Goal: Task Accomplishment & Management: Manage account settings

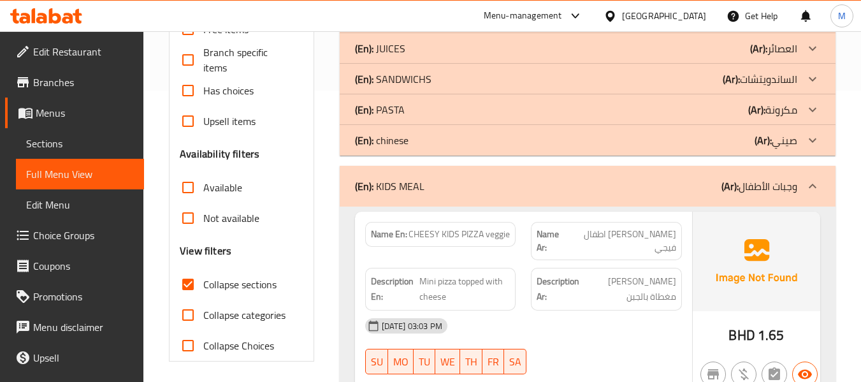
scroll to position [291, 0]
click at [447, 273] on span "Mini pizza topped with cheese" at bounding box center [464, 288] width 91 height 31
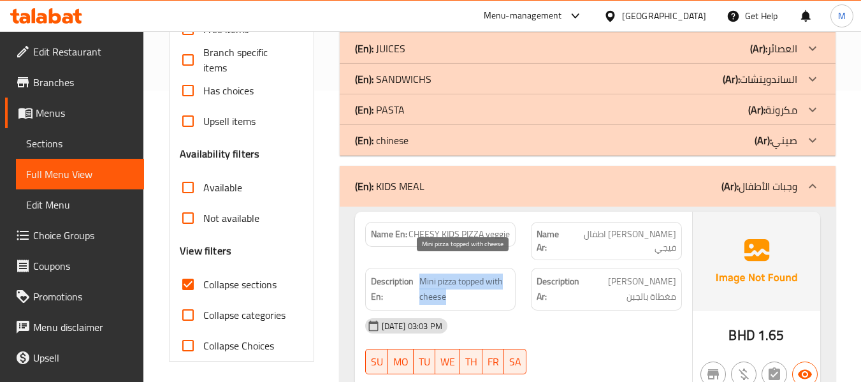
click at [447, 273] on span "Mini pizza topped with cheese" at bounding box center [464, 288] width 91 height 31
copy span "Mini pizza topped with cheese"
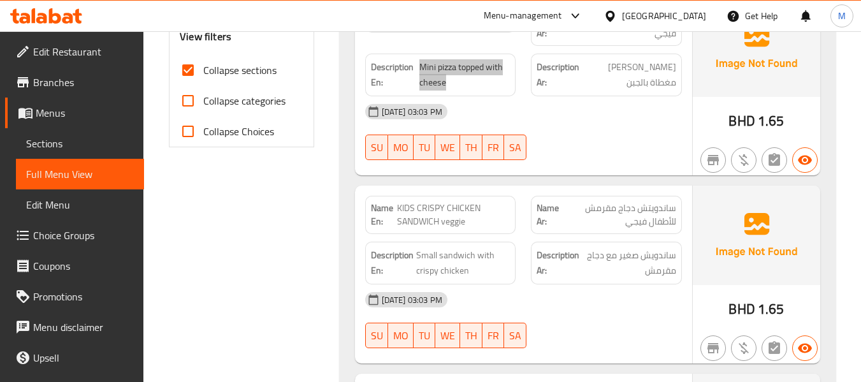
scroll to position [376, 0]
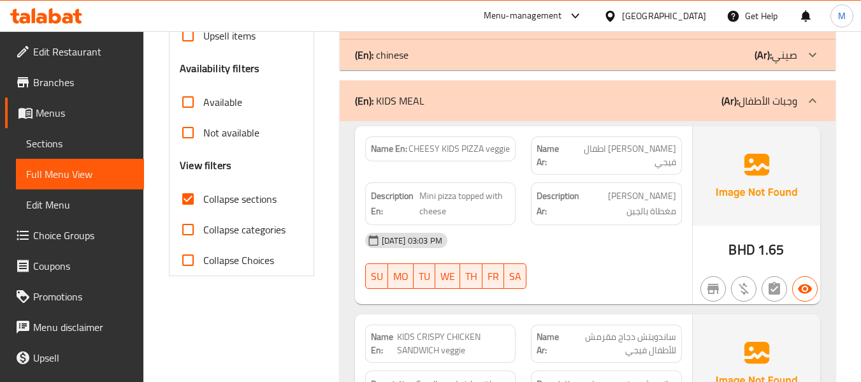
click at [438, 146] on span "CHEESY KIDS PIZZA veggie" at bounding box center [458, 148] width 101 height 13
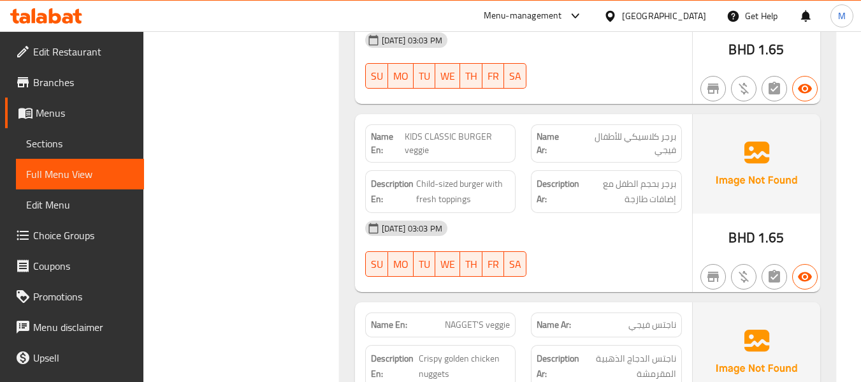
scroll to position [801, 0]
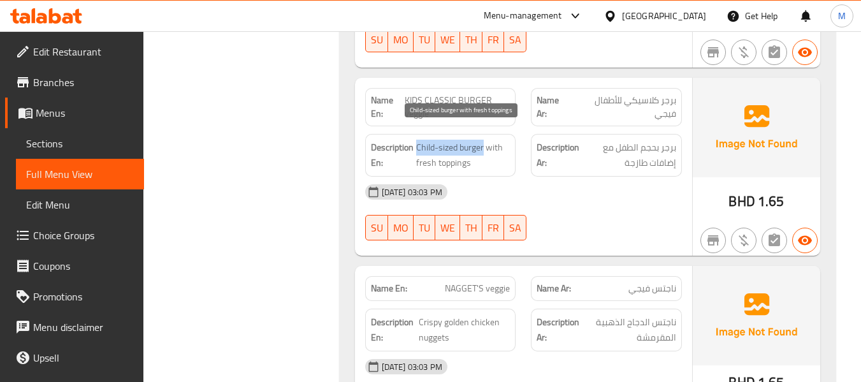
drag, startPoint x: 416, startPoint y: 133, endPoint x: 483, endPoint y: 134, distance: 66.9
click at [483, 140] on span "Child-sized burger with fresh toppings" at bounding box center [463, 155] width 94 height 31
copy span "Child-sized burger"
click at [437, 140] on span "Child-sized burger with fresh toppings" at bounding box center [463, 155] width 94 height 31
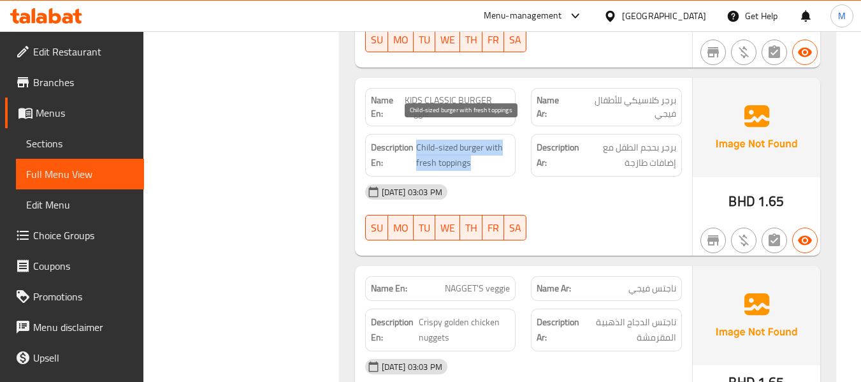
click at [437, 140] on span "Child-sized burger with fresh toppings" at bounding box center [463, 155] width 94 height 31
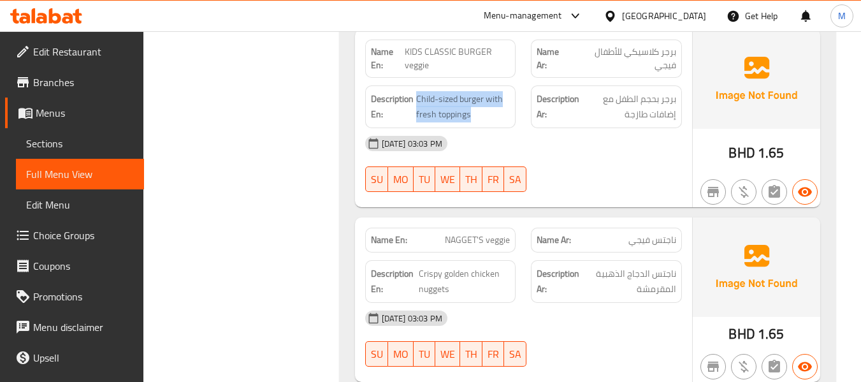
scroll to position [886, 0]
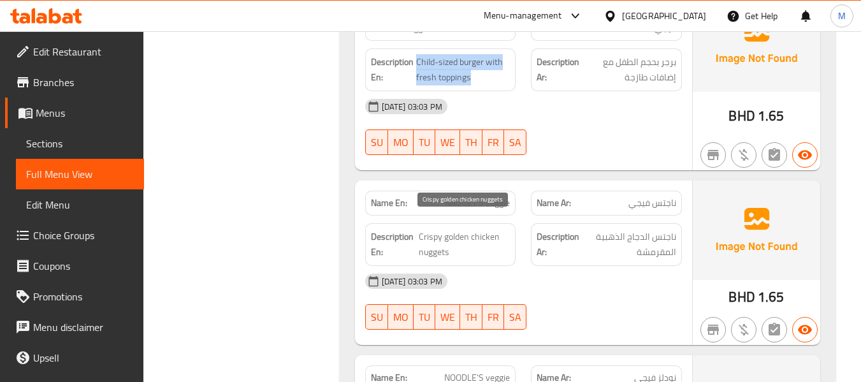
click at [458, 229] on span "Crispy golden chicken nuggets" at bounding box center [464, 244] width 91 height 31
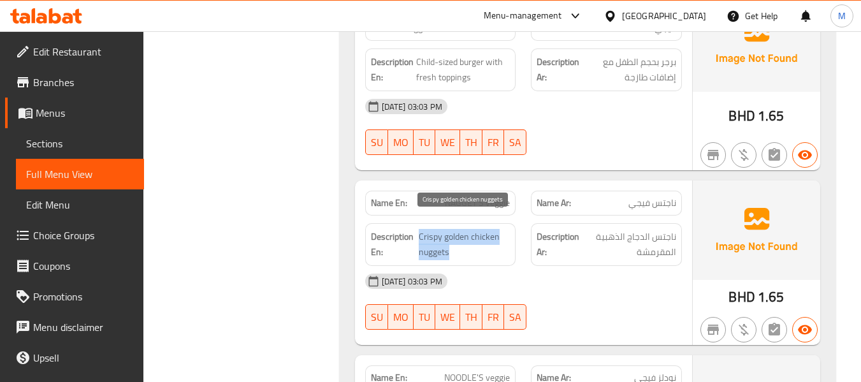
click at [458, 229] on span "Crispy golden chicken nuggets" at bounding box center [464, 244] width 91 height 31
copy span "Crispy golden chicken nuggets"
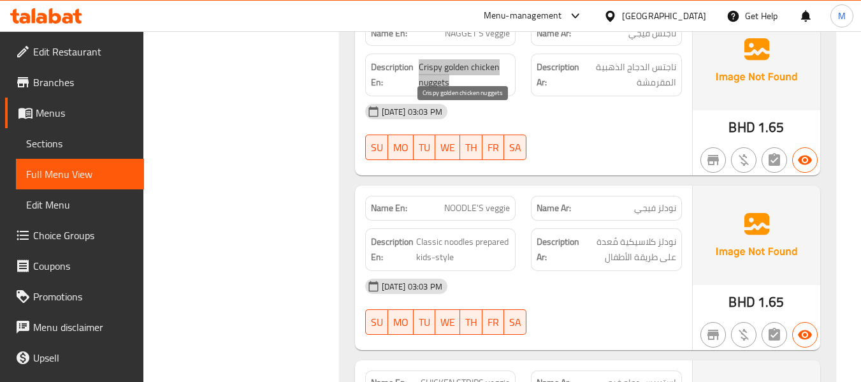
scroll to position [1141, 0]
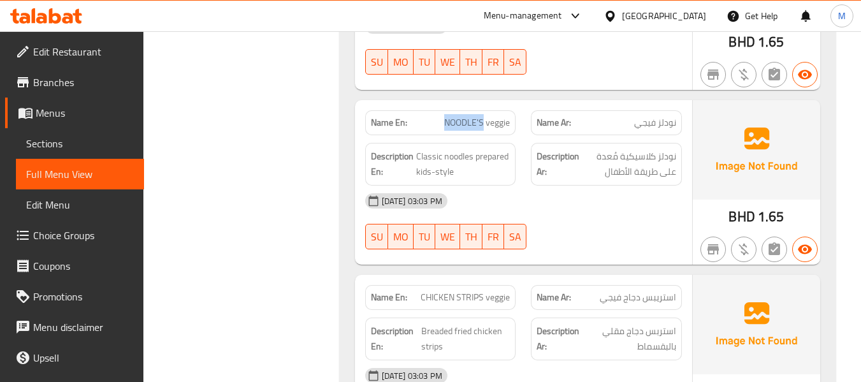
drag, startPoint x: 444, startPoint y: 110, endPoint x: 482, endPoint y: 111, distance: 38.2
click at [482, 116] on span "NOODLE'S veggie" at bounding box center [477, 122] width 66 height 13
copy span "NOODLE'S"
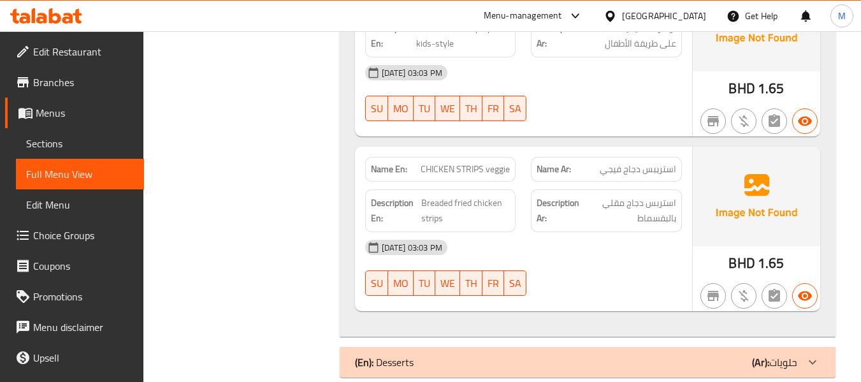
scroll to position [1277, 0]
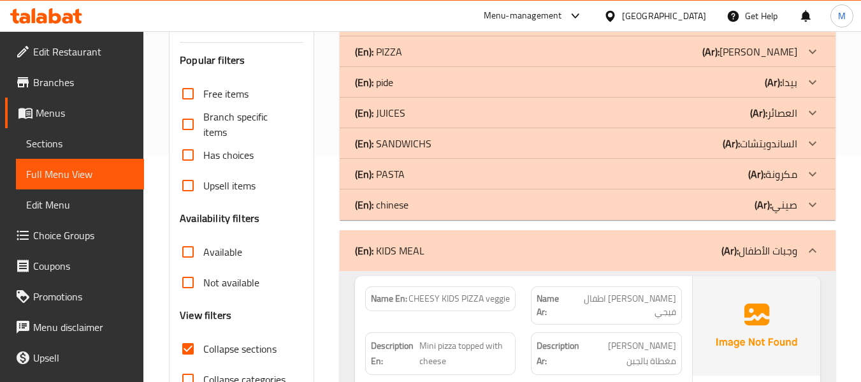
scroll to position [257, 0]
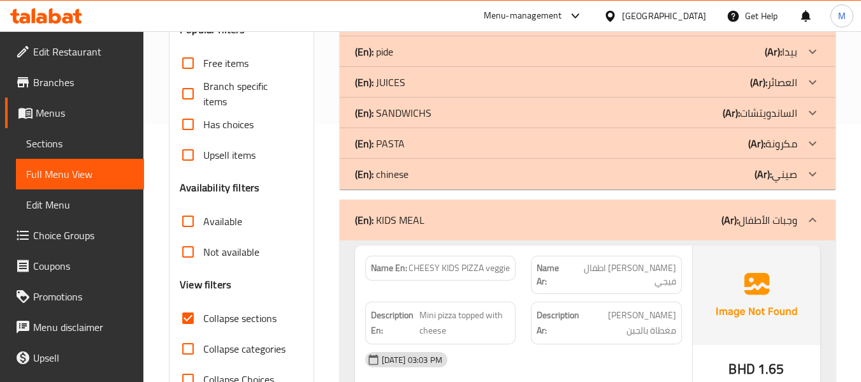
click at [420, 215] on p "(En): KIDS MEAL" at bounding box center [389, 219] width 69 height 15
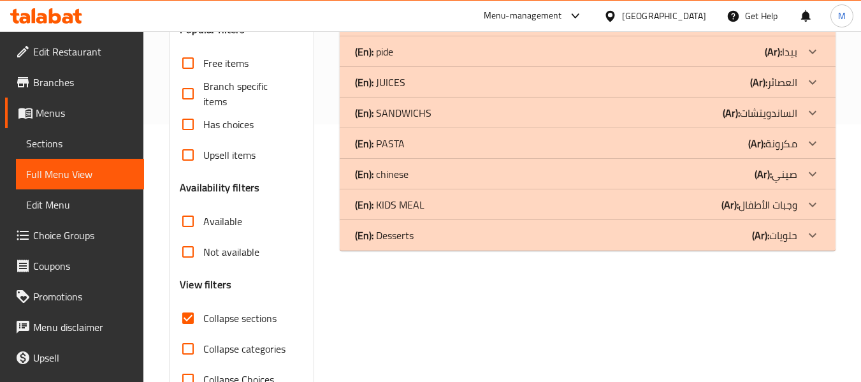
click at [399, 234] on p "(En): Desserts" at bounding box center [384, 234] width 59 height 15
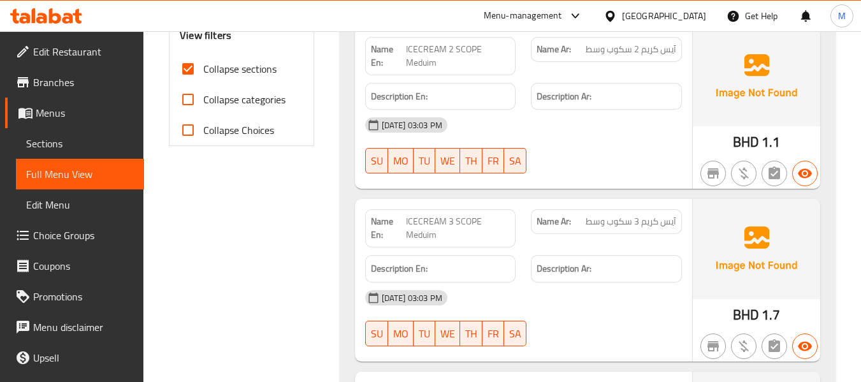
scroll to position [466, 0]
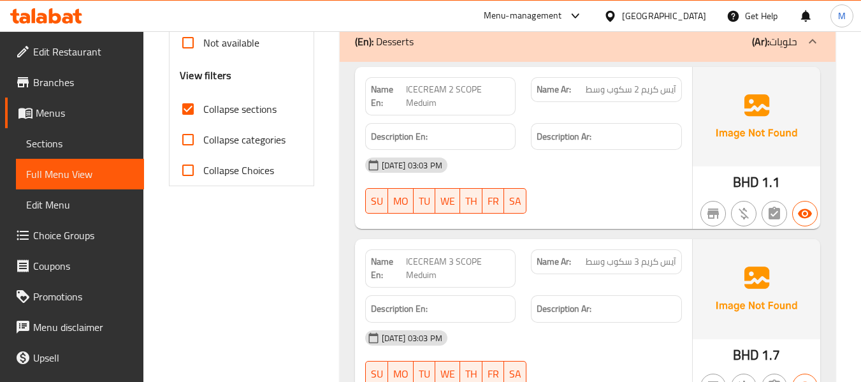
click at [466, 85] on span "ICECREAM 2 SCOPE Meduim" at bounding box center [458, 96] width 104 height 27
copy span "SCOPE"
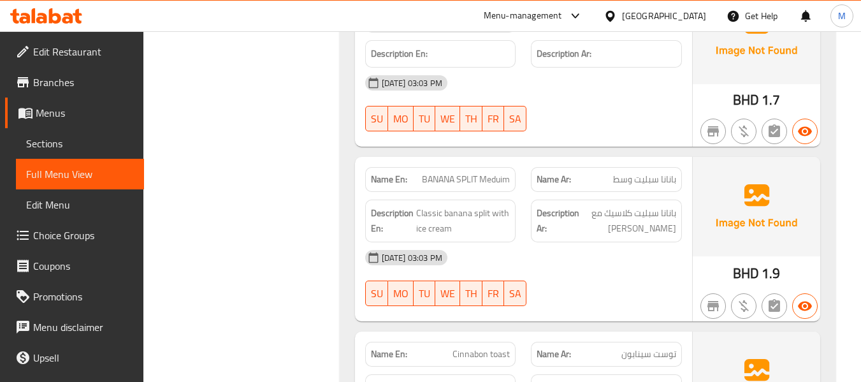
scroll to position [806, 0]
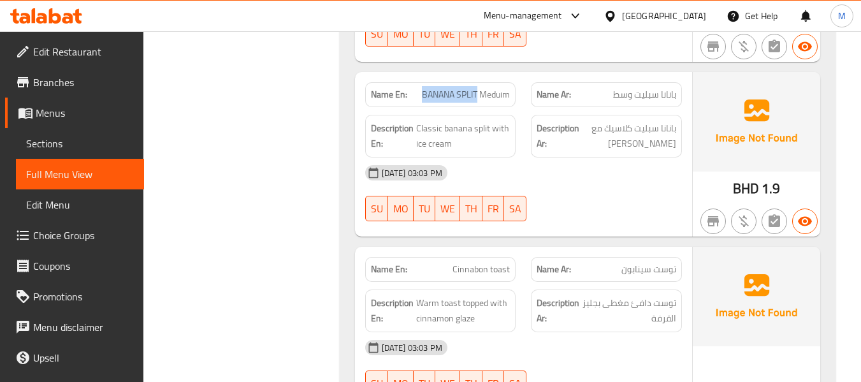
drag, startPoint x: 420, startPoint y: 92, endPoint x: 476, endPoint y: 92, distance: 56.1
click at [476, 92] on span "BANANA SPLIT Meduim" at bounding box center [466, 94] width 88 height 13
copy span "BANANA SPLIT"
click at [483, 91] on span "BANANA SPLIT Meduim" at bounding box center [466, 94] width 88 height 13
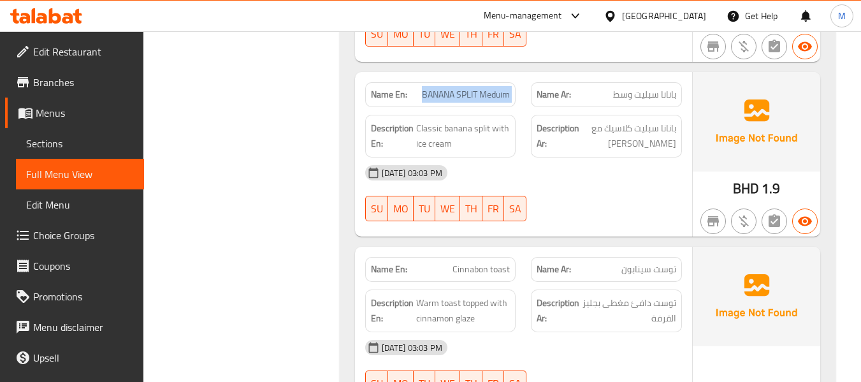
click at [483, 91] on span "BANANA SPLIT Meduim" at bounding box center [466, 94] width 88 height 13
copy span "BANANA SPLIT Meduim"
click at [286, 372] on div "Filter Branches Branches Popular filters Free items Branch specific items Has c…" at bounding box center [246, 6] width 170 height 1296
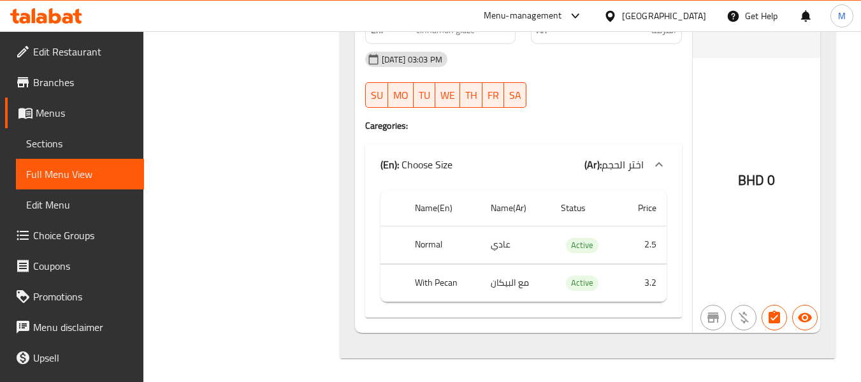
scroll to position [1096, 0]
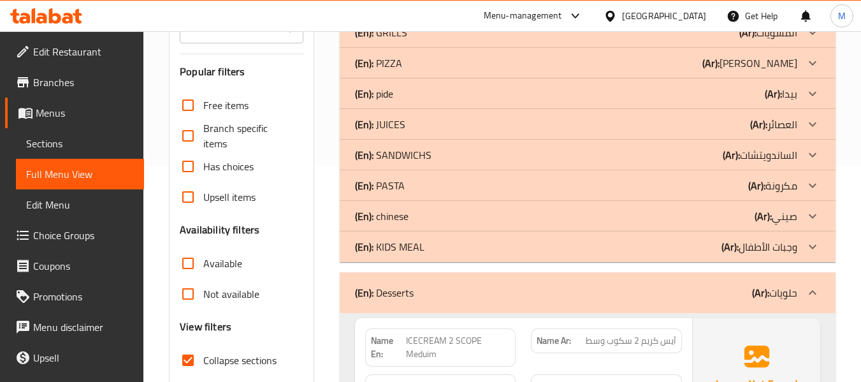
scroll to position [331, 0]
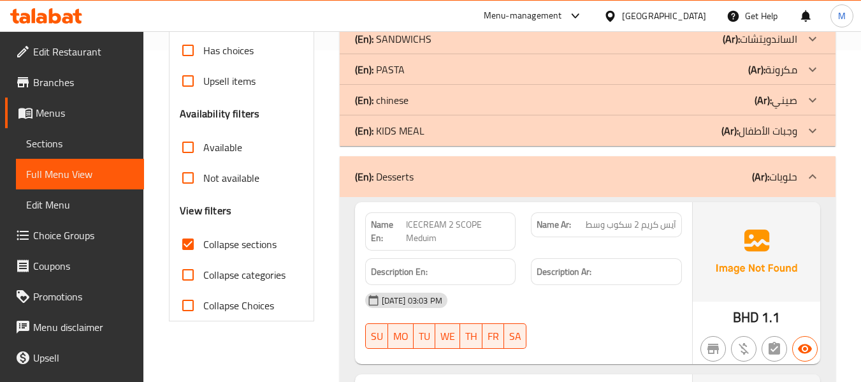
click at [403, 178] on p "(En): Desserts" at bounding box center [384, 176] width 59 height 15
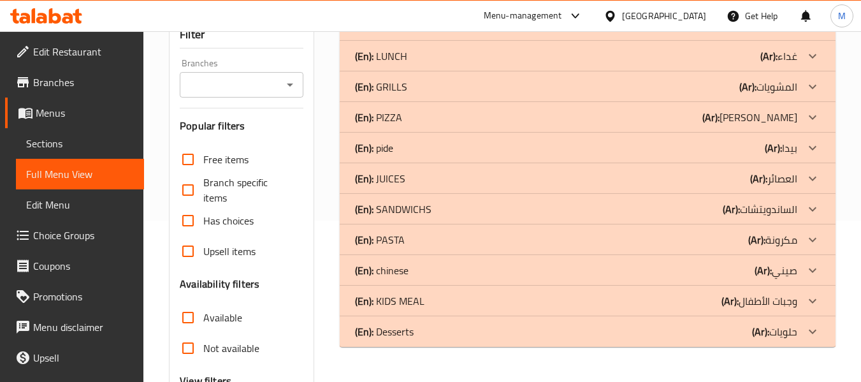
scroll to position [76, 0]
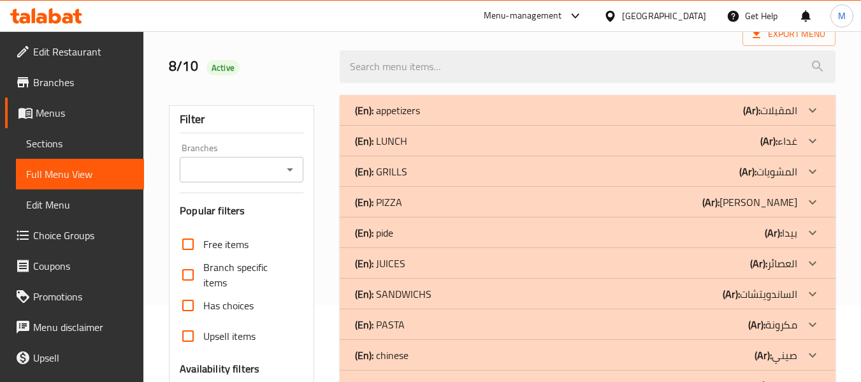
click at [395, 260] on p "(En): JUICES" at bounding box center [380, 262] width 50 height 15
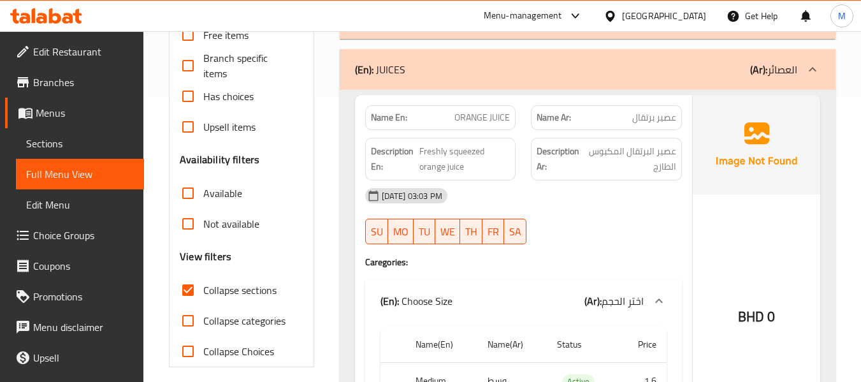
scroll to position [296, 0]
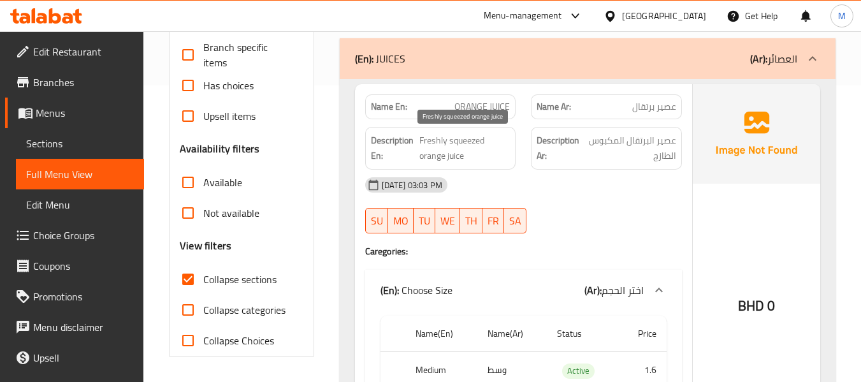
click at [460, 143] on span "Freshly squeezed orange juice" at bounding box center [464, 147] width 90 height 31
copy span "Freshly squeezed orange juice"
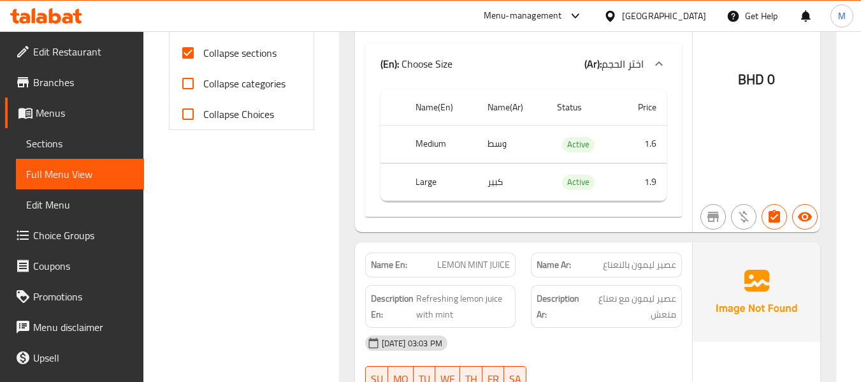
scroll to position [551, 0]
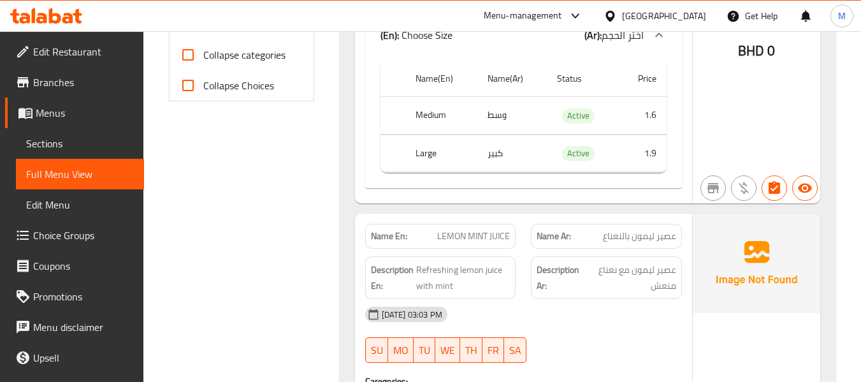
click at [433, 112] on th "Medium" at bounding box center [441, 116] width 72 height 38
copy th "Medium"
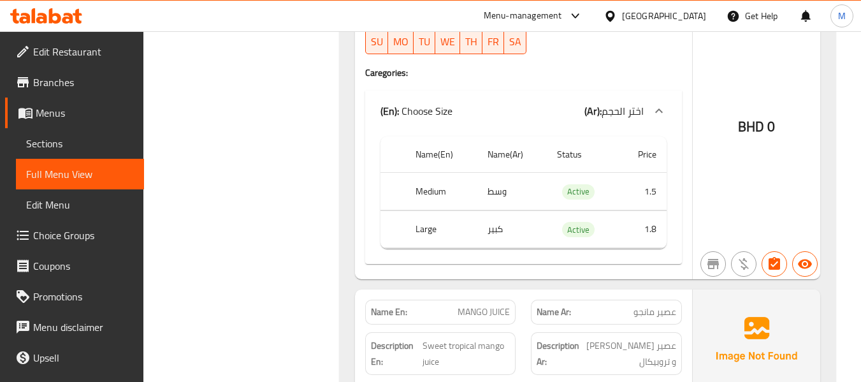
click at [499, 190] on td "وسط" at bounding box center [511, 192] width 69 height 38
copy td "وسط"
click at [427, 229] on th "Large" at bounding box center [441, 230] width 72 height 38
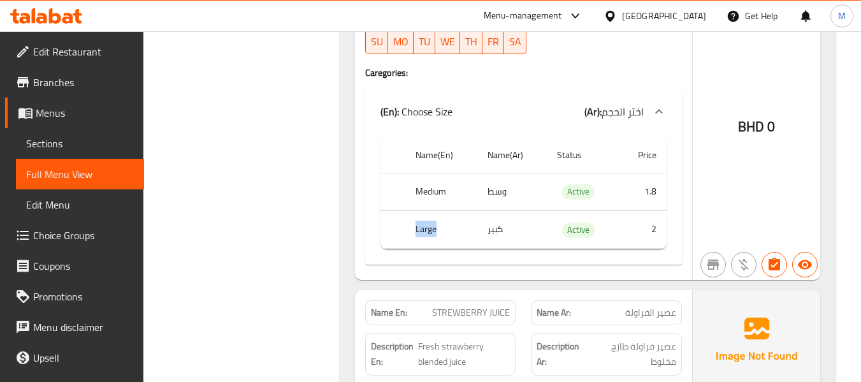
click at [427, 229] on th "Large" at bounding box center [441, 230] width 72 height 38
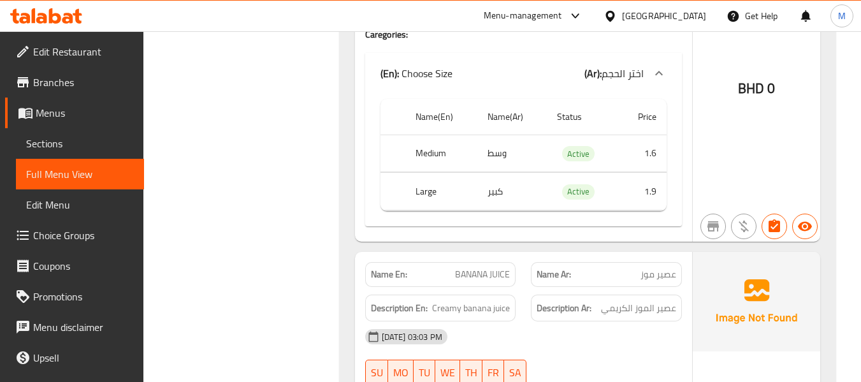
click at [492, 194] on td "كبير" at bounding box center [511, 192] width 69 height 38
click at [431, 152] on th "Medium" at bounding box center [441, 153] width 72 height 38
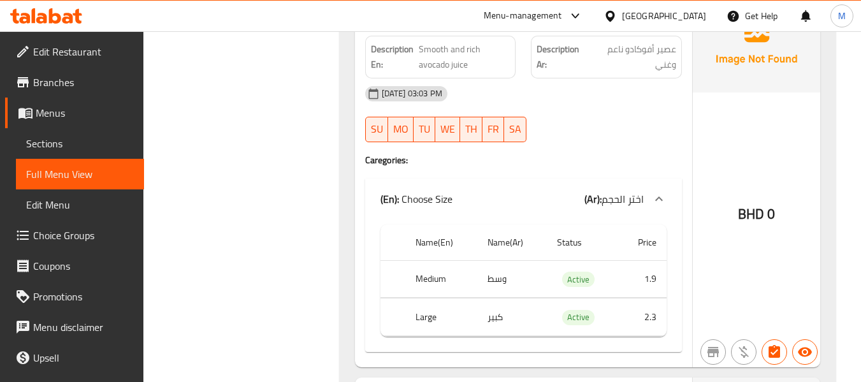
scroll to position [2208, 0]
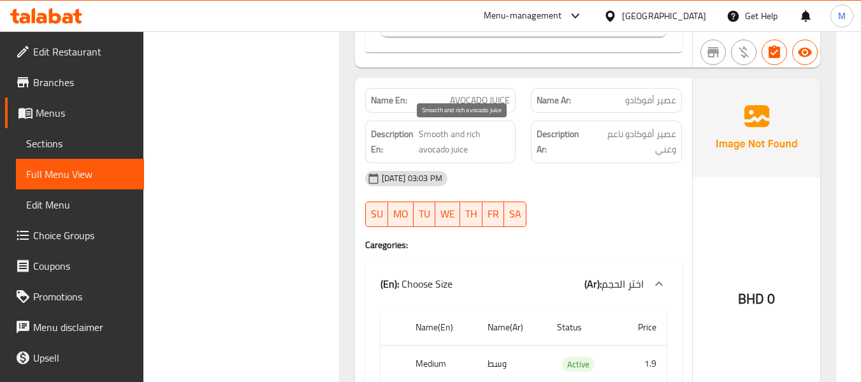
click at [427, 134] on span "Smooth and rich avocado juice" at bounding box center [464, 141] width 91 height 31
click at [478, 94] on span "AVOCADO JUICE" at bounding box center [480, 100] width 60 height 13
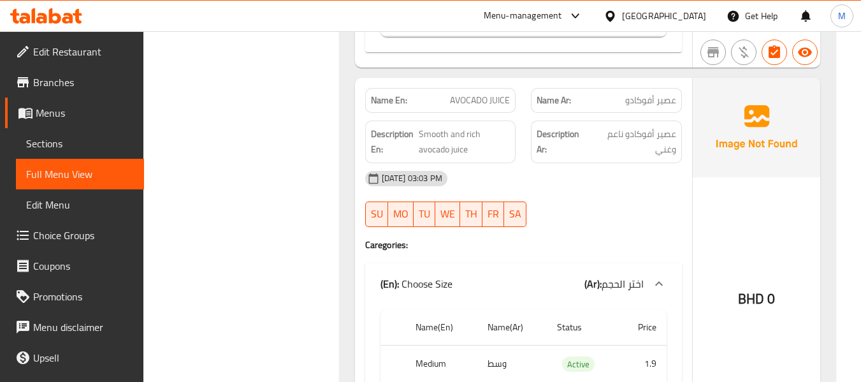
click at [580, 216] on div "[DATE] 03:03 PM SU MO TU WE TH FR SA" at bounding box center [523, 198] width 332 height 71
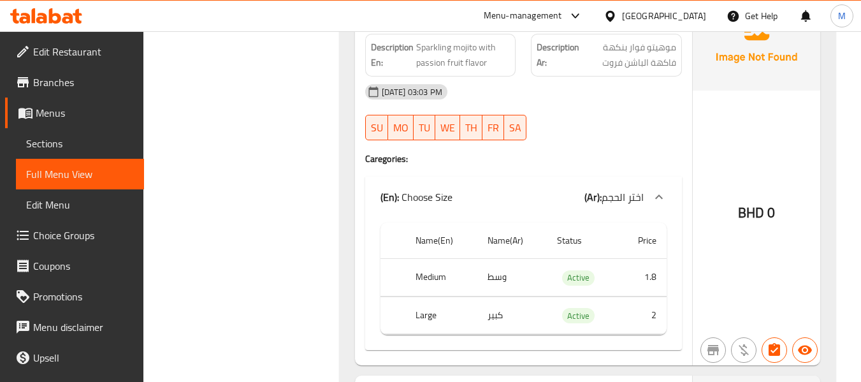
scroll to position [4586, 0]
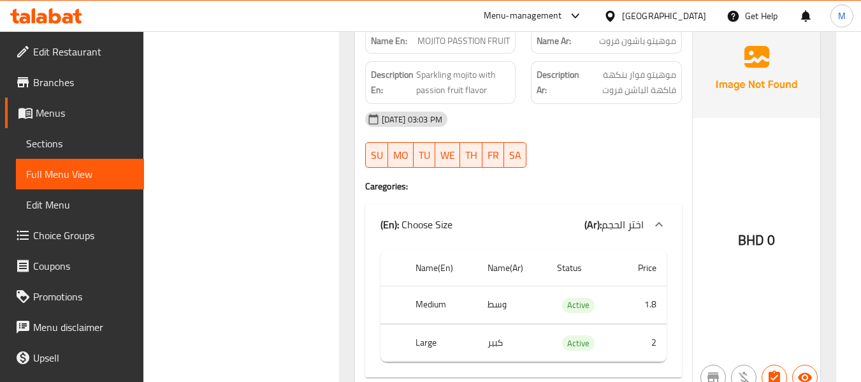
click at [462, 36] on span "MOJITO PASSTION FRUIT" at bounding box center [463, 40] width 92 height 13
click at [422, 41] on span "MOJITO PASSTION FRUIT" at bounding box center [463, 40] width 92 height 13
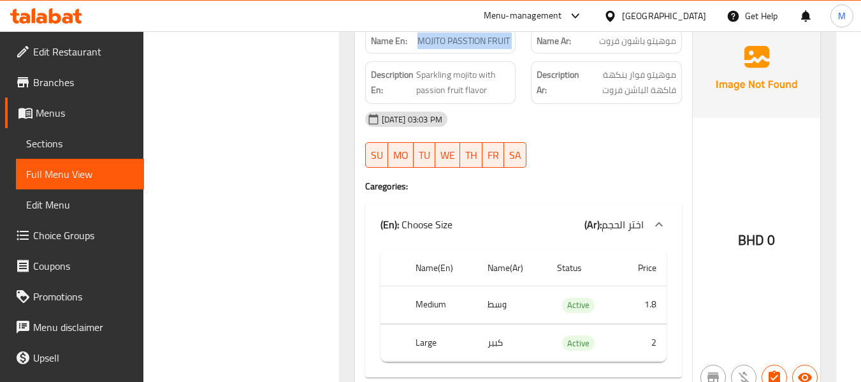
click at [462, 43] on span "MOJITO PASSTION FRUIT" at bounding box center [463, 40] width 92 height 13
click at [447, 86] on span "Sparkling mojito with passion fruit flavor" at bounding box center [463, 82] width 94 height 31
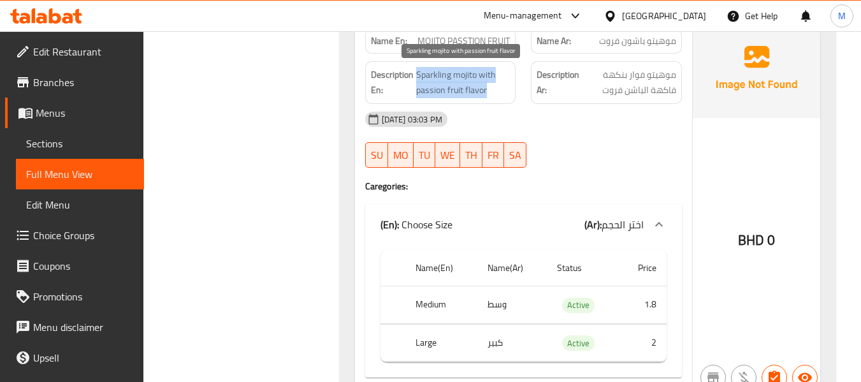
click at [447, 86] on span "Sparkling mojito with passion fruit flavor" at bounding box center [463, 82] width 94 height 31
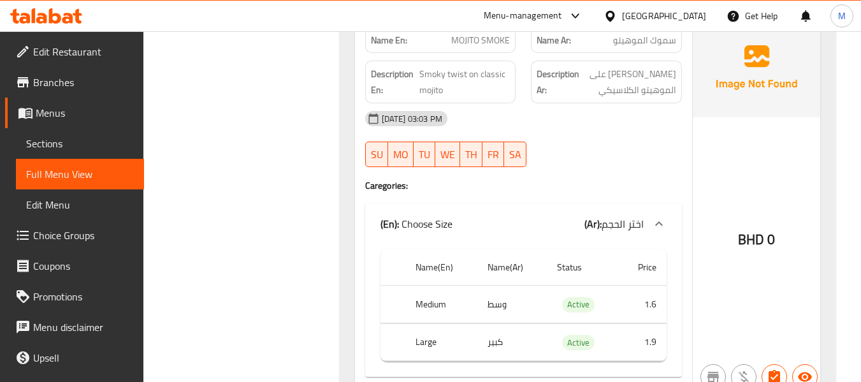
scroll to position [4926, 0]
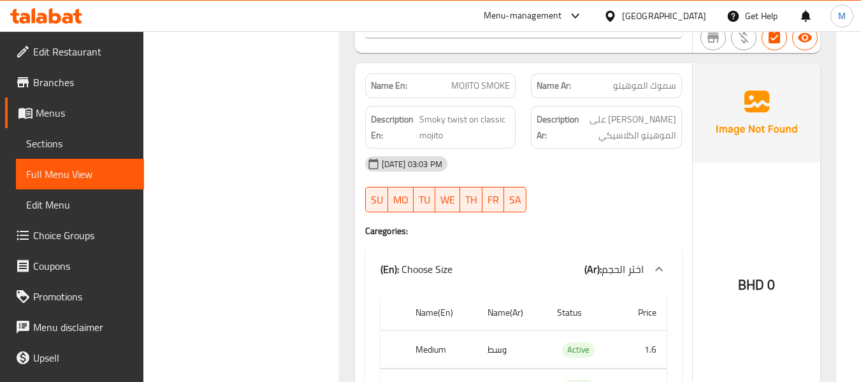
click at [472, 88] on span "MOJITO SMOKE" at bounding box center [480, 85] width 59 height 13
click at [639, 85] on span "سموك الموهيتو" at bounding box center [644, 85] width 63 height 13
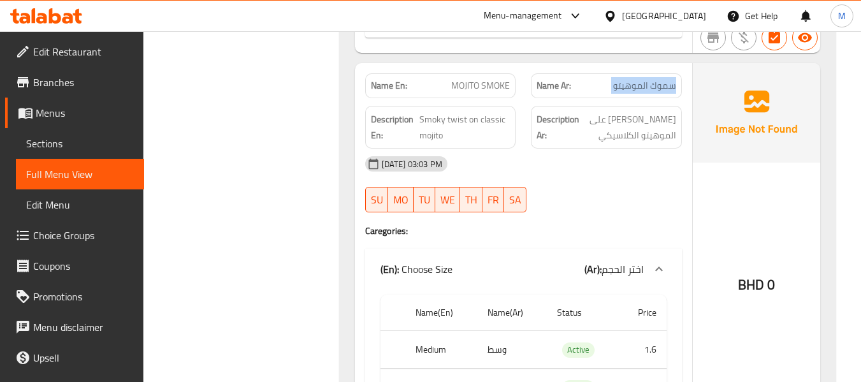
click at [639, 85] on span "سموك الموهيتو" at bounding box center [644, 85] width 63 height 13
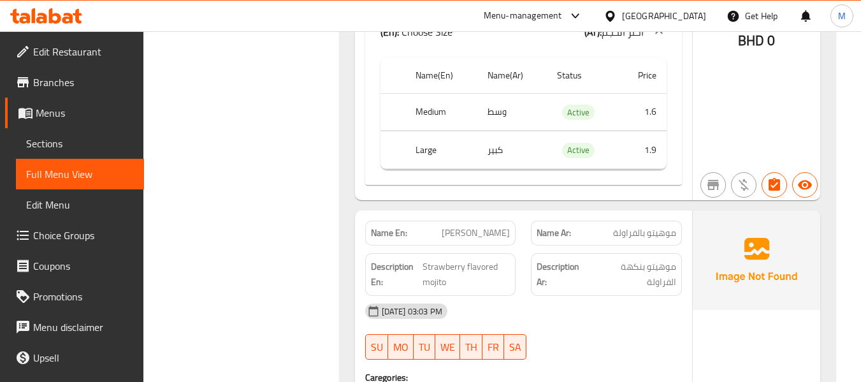
scroll to position [5776, 0]
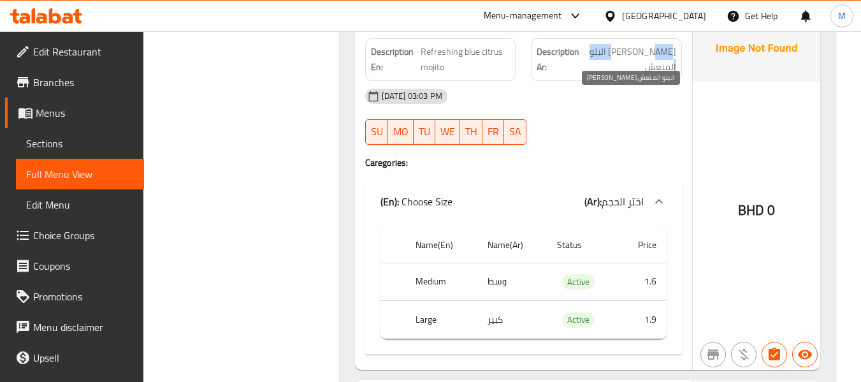
drag, startPoint x: 589, startPoint y: 43, endPoint x: 640, endPoint y: 38, distance: 50.5
click at [640, 44] on span "[PERSON_NAME] البلو المنعش" at bounding box center [629, 59] width 94 height 31
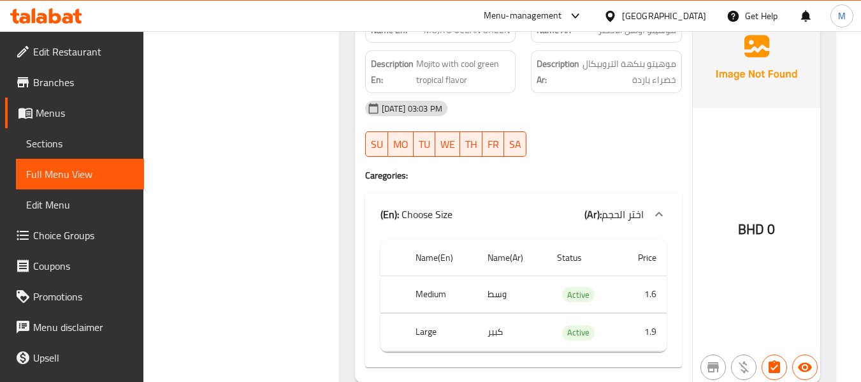
scroll to position [5088, 0]
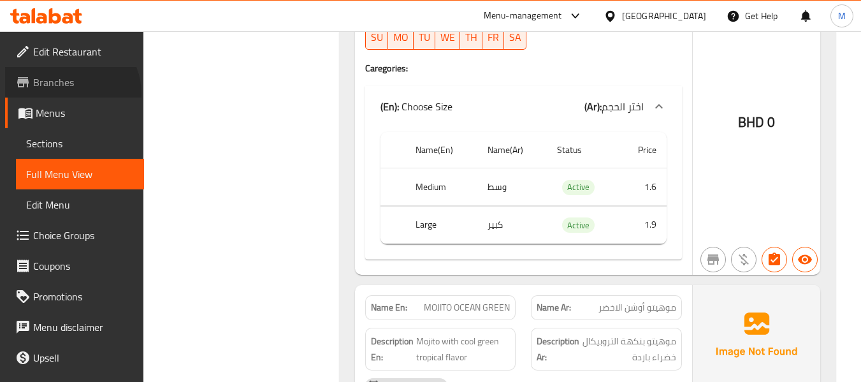
click at [70, 94] on link "Branches" at bounding box center [74, 82] width 139 height 31
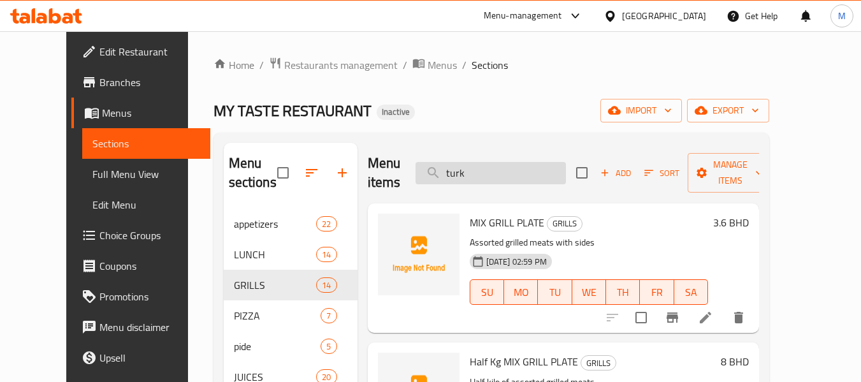
click at [471, 178] on input "turk" at bounding box center [490, 173] width 150 height 22
paste input "NOODLE'S"
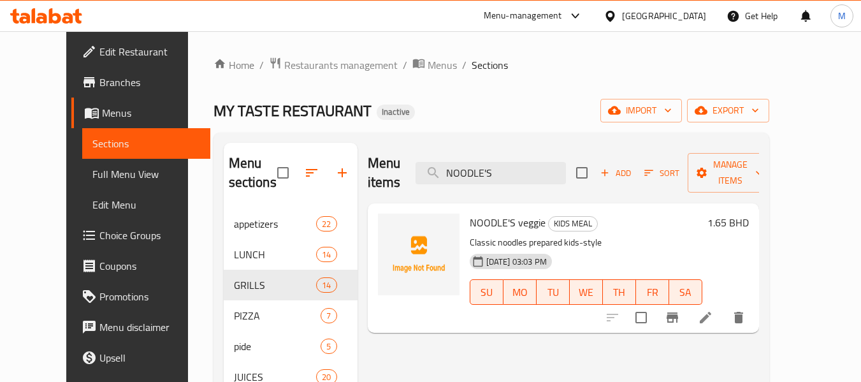
click at [437, 327] on div "Menu items NOODLE'S Add Sort Manage items NOODLE'S veggie KIDS MEAL Classic noo…" at bounding box center [557, 346] width 401 height 407
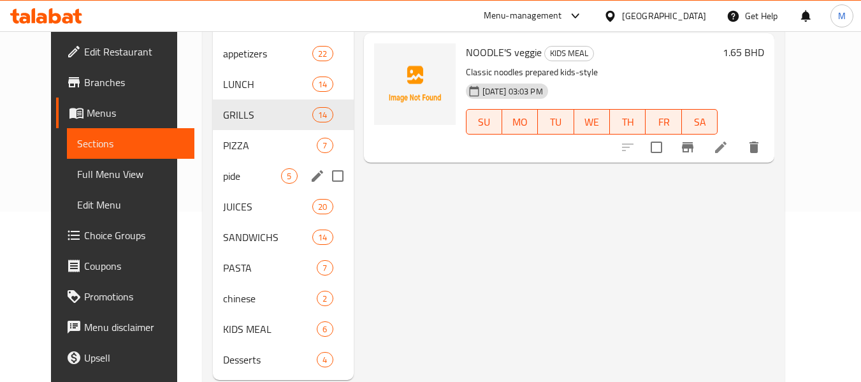
scroll to position [204, 0]
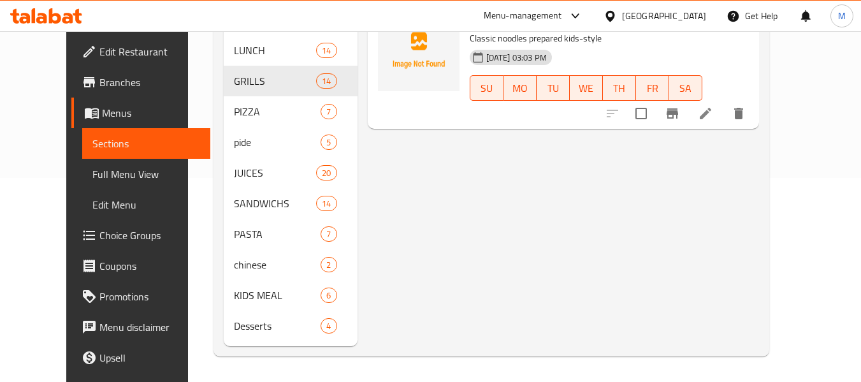
click at [598, 157] on div "Menu items NOODLE'S Add Sort Manage items NOODLE'S veggie KIDS MEAL Classic noo…" at bounding box center [557, 142] width 401 height 407
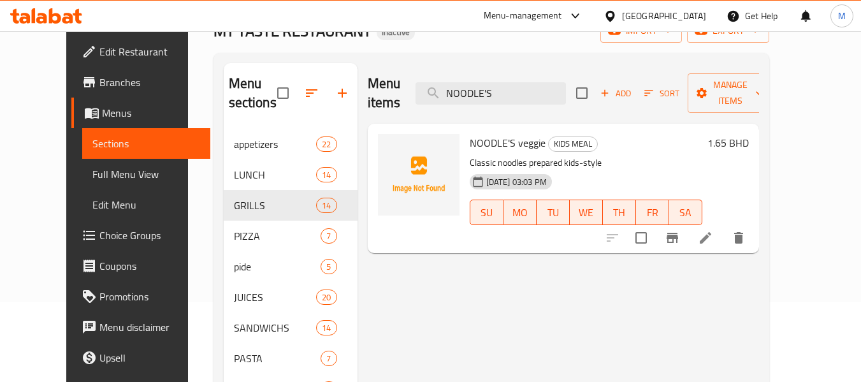
scroll to position [0, 0]
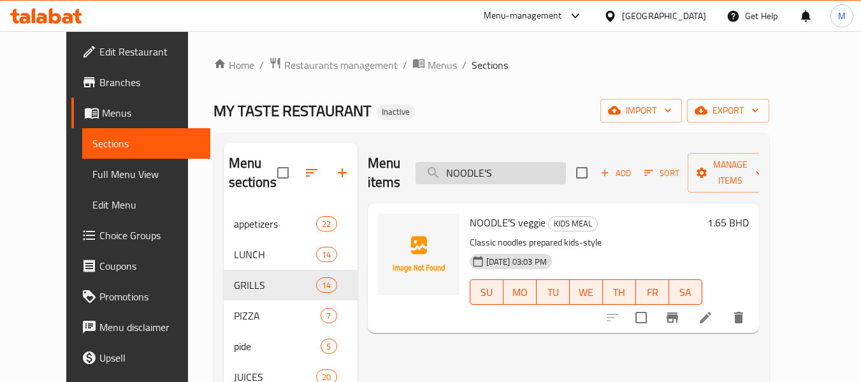
click at [478, 162] on input "NOODLE'S" at bounding box center [490, 173] width 150 height 22
paste input "CED TEA PEAC"
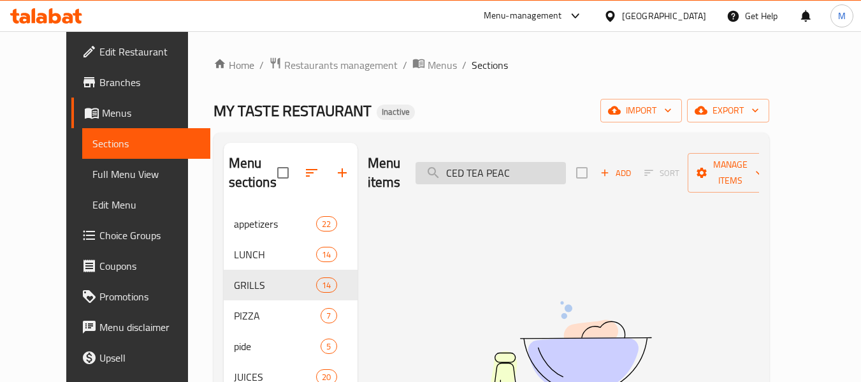
drag, startPoint x: 471, startPoint y: 161, endPoint x: 452, endPoint y: 161, distance: 19.1
click at [452, 162] on input "CED TEA PEAC" at bounding box center [490, 173] width 150 height 22
type input "CED TEA PEAC"
click at [99, 56] on span "Edit Restaurant" at bounding box center [149, 51] width 101 height 15
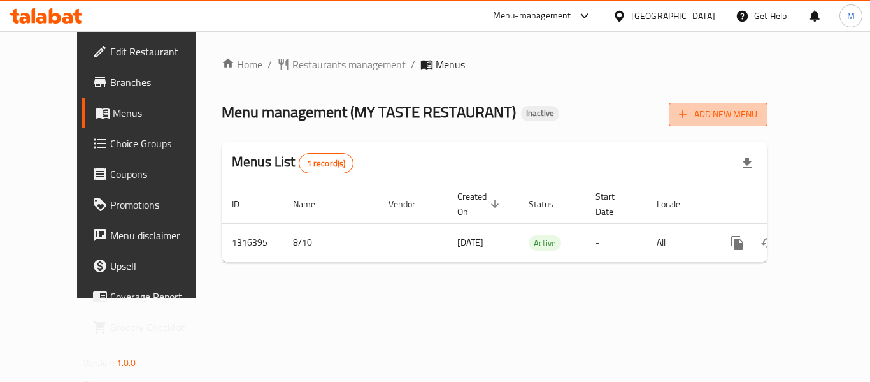
click at [757, 122] on span "Add New Menu" at bounding box center [718, 114] width 78 height 16
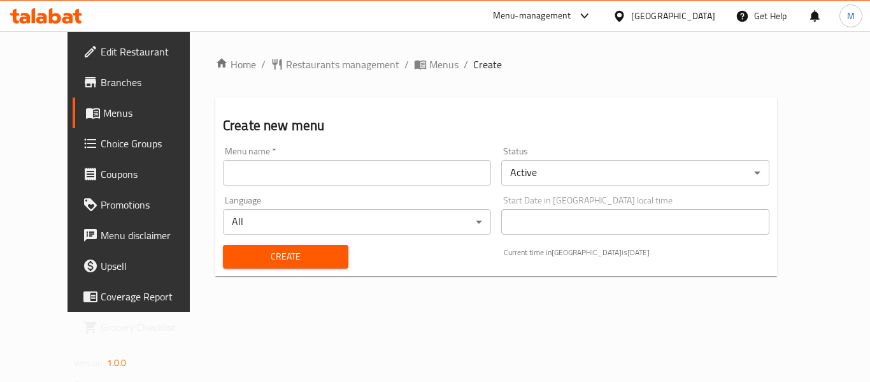
drag, startPoint x: 293, startPoint y: 173, endPoint x: 289, endPoint y: 182, distance: 9.1
click at [293, 173] on input "text" at bounding box center [357, 172] width 268 height 25
paste input "342820479"
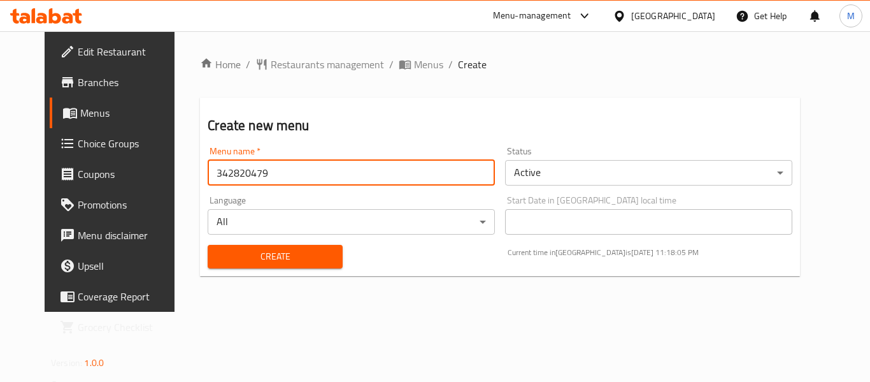
type input "342820479"
click at [241, 250] on span "Create" at bounding box center [275, 256] width 114 height 16
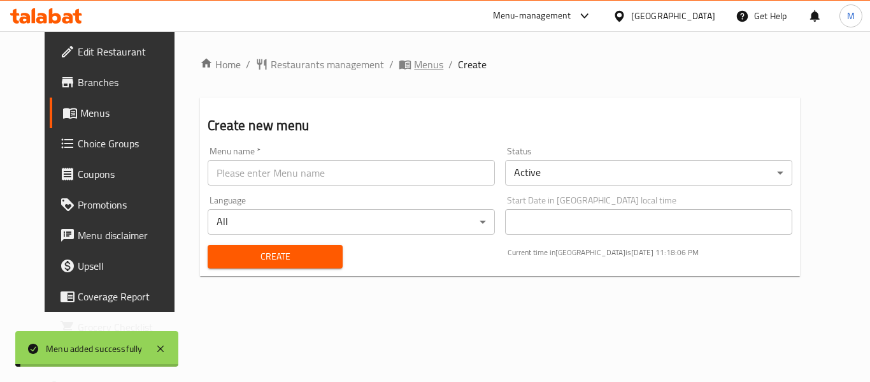
click at [406, 65] on icon "breadcrumb" at bounding box center [408, 65] width 4 height 4
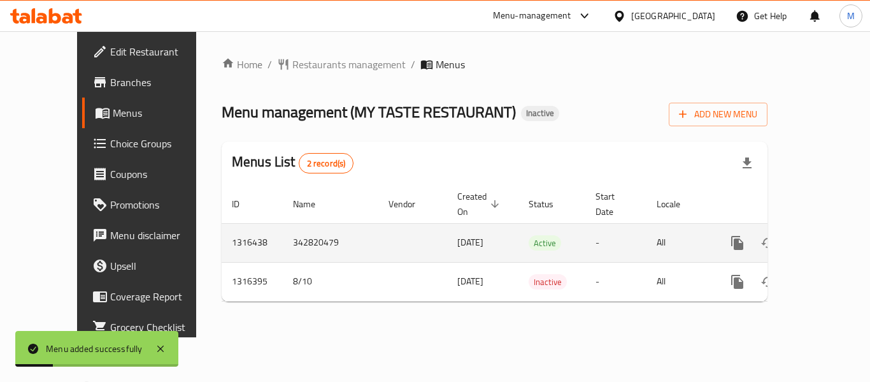
click at [824, 235] on icon "enhanced table" at bounding box center [829, 242] width 15 height 15
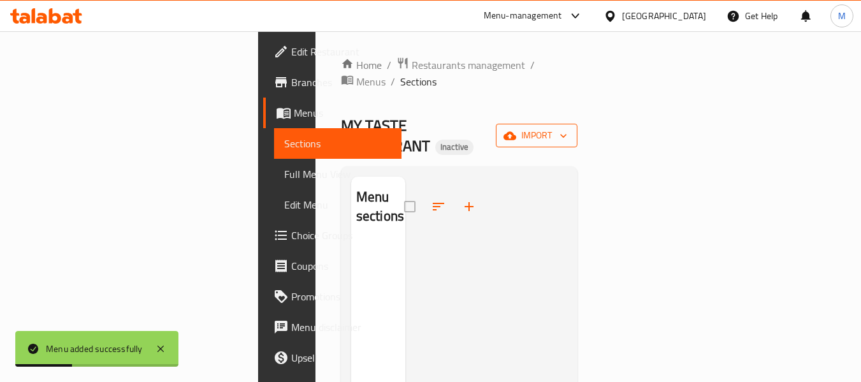
click at [577, 124] on button "import" at bounding box center [537, 136] width 82 height 24
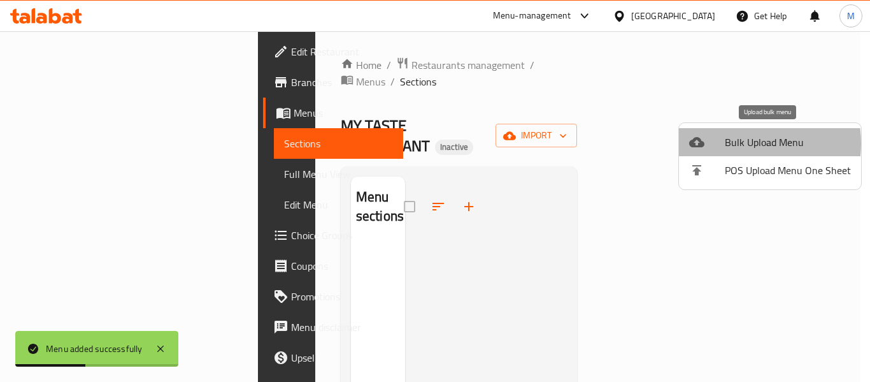
click at [741, 143] on span "Bulk Upload Menu" at bounding box center [788, 141] width 126 height 15
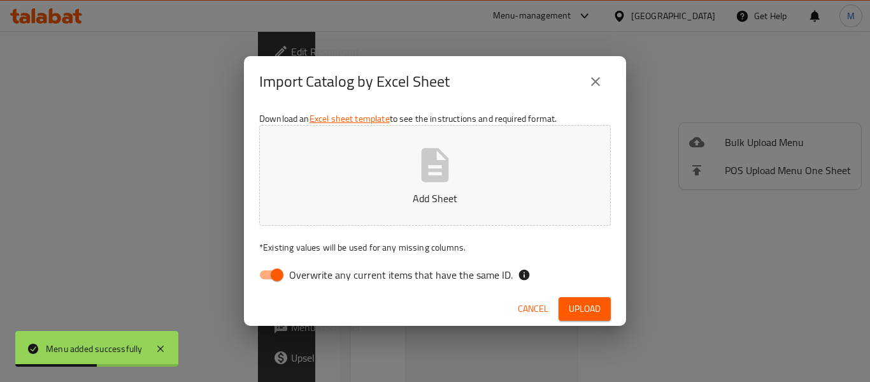
click at [301, 277] on span "Overwrite any current items that have the same ID." at bounding box center [401, 274] width 224 height 15
click at [301, 277] on input "Overwrite any current items that have the same ID." at bounding box center [277, 274] width 73 height 24
checkbox input "false"
click at [357, 168] on button "Add Sheet" at bounding box center [435, 175] width 352 height 101
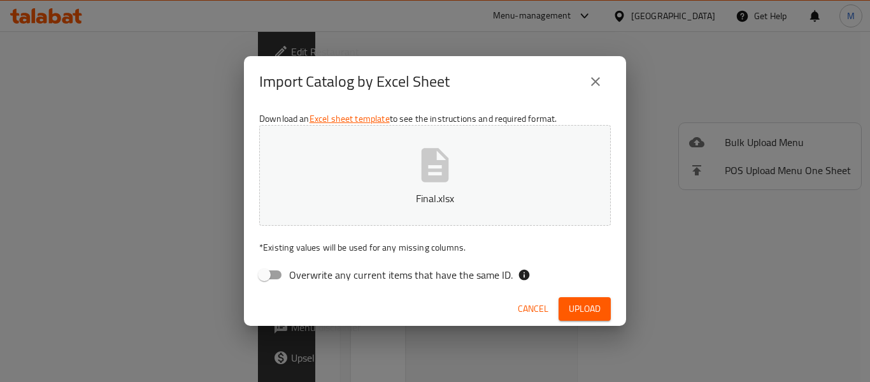
click at [586, 310] on span "Upload" at bounding box center [585, 309] width 32 height 16
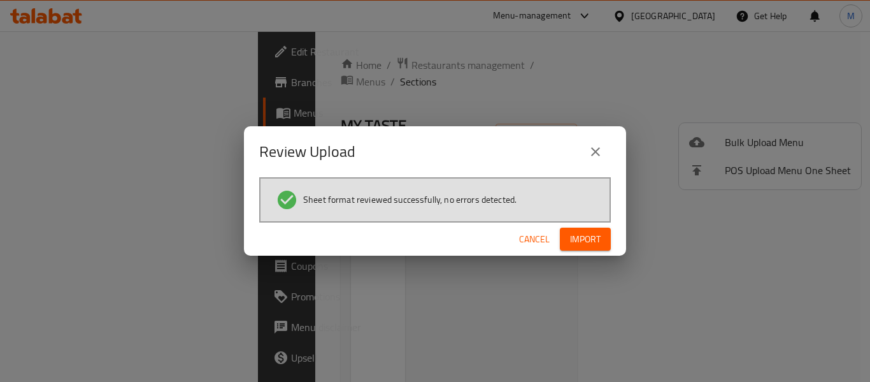
click at [585, 247] on span "Import" at bounding box center [585, 239] width 31 height 16
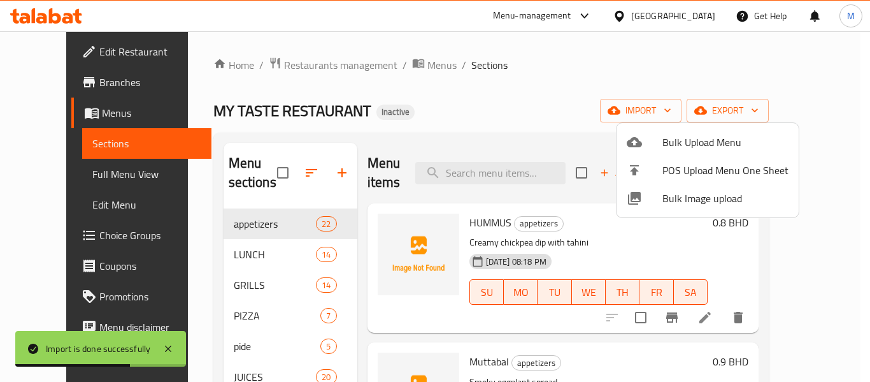
click at [52, 166] on div at bounding box center [435, 191] width 870 height 382
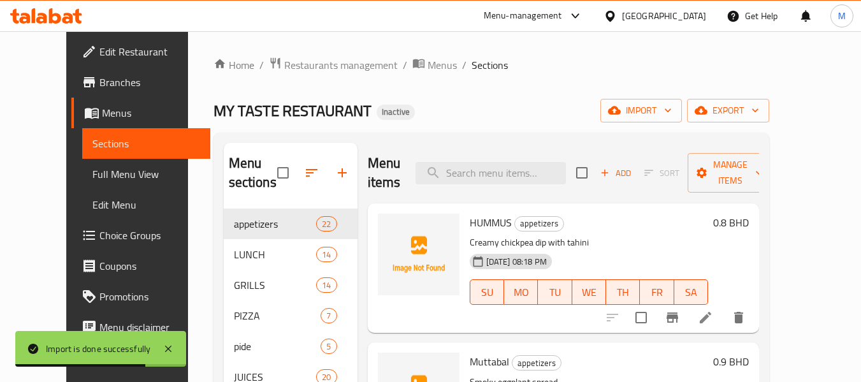
drag, startPoint x: 50, startPoint y: 179, endPoint x: 159, endPoint y: 204, distance: 111.9
click at [92, 179] on span "Full Menu View" at bounding box center [146, 173] width 108 height 15
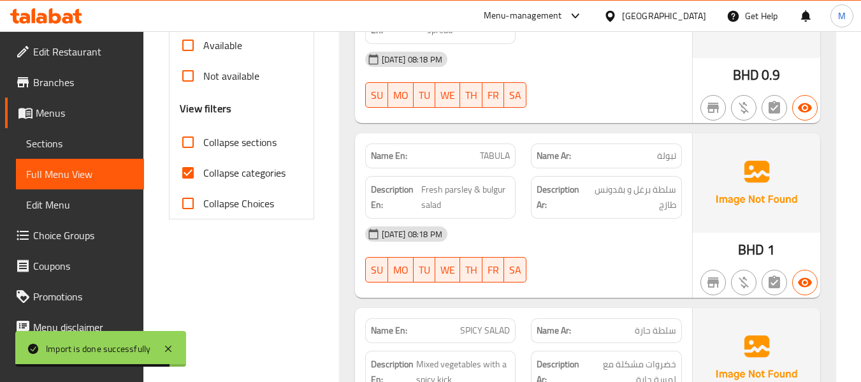
scroll to position [425, 0]
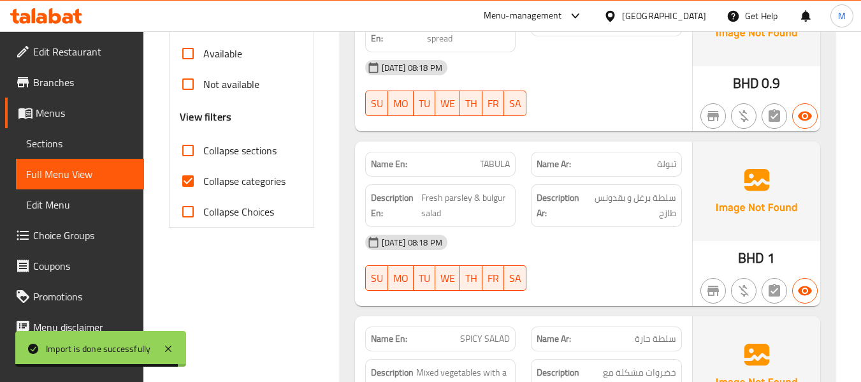
click at [189, 182] on input "Collapse categories" at bounding box center [188, 181] width 31 height 31
checkbox input "false"
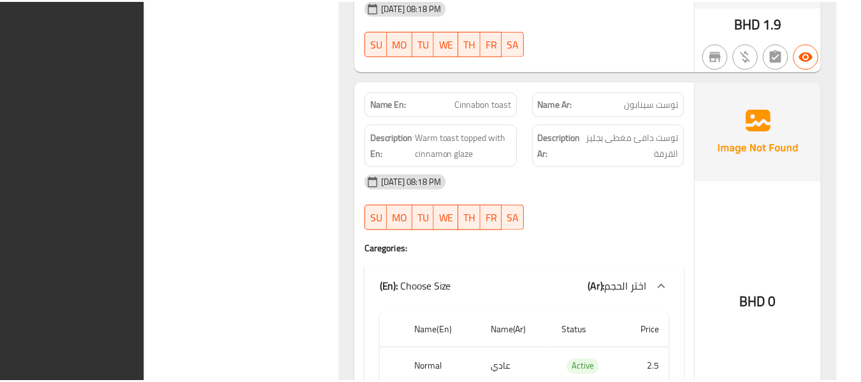
scroll to position [34008, 0]
